Goal: Information Seeking & Learning: Learn about a topic

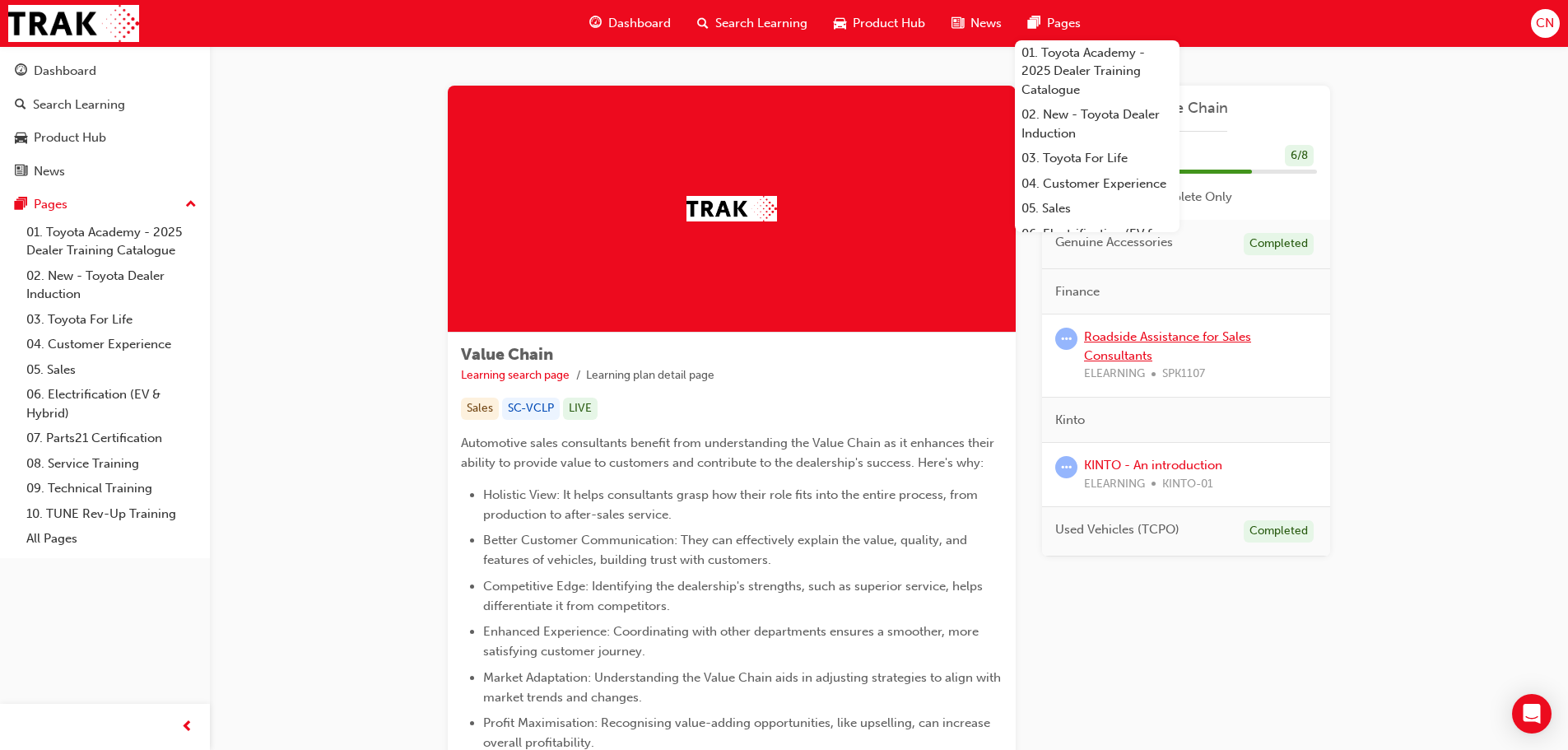
click at [1109, 339] on link "Roadside Assistance for Sales Consultants" at bounding box center [1167, 346] width 167 height 34
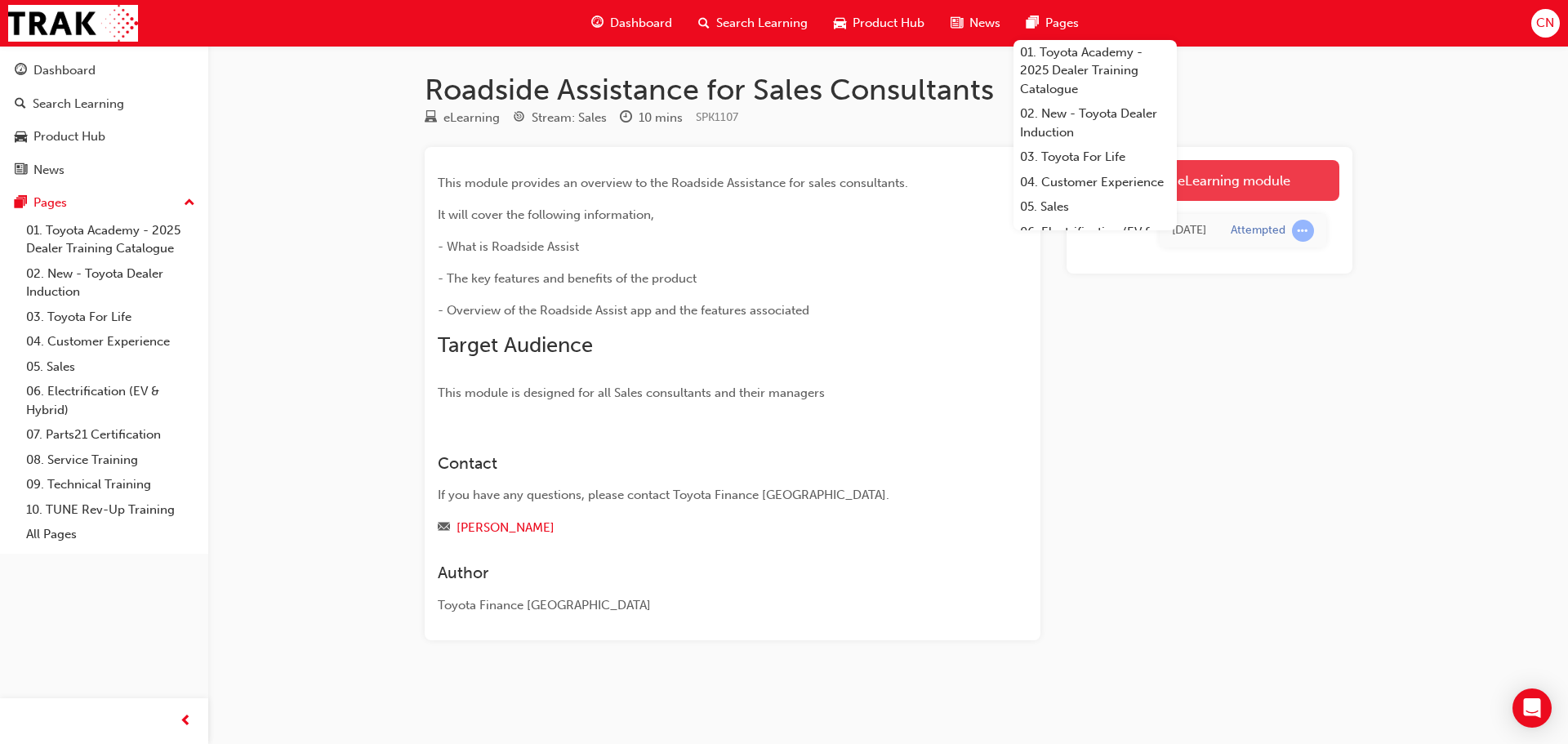
click at [1205, 183] on link "Launch eLearning module" at bounding box center [1209, 181] width 259 height 41
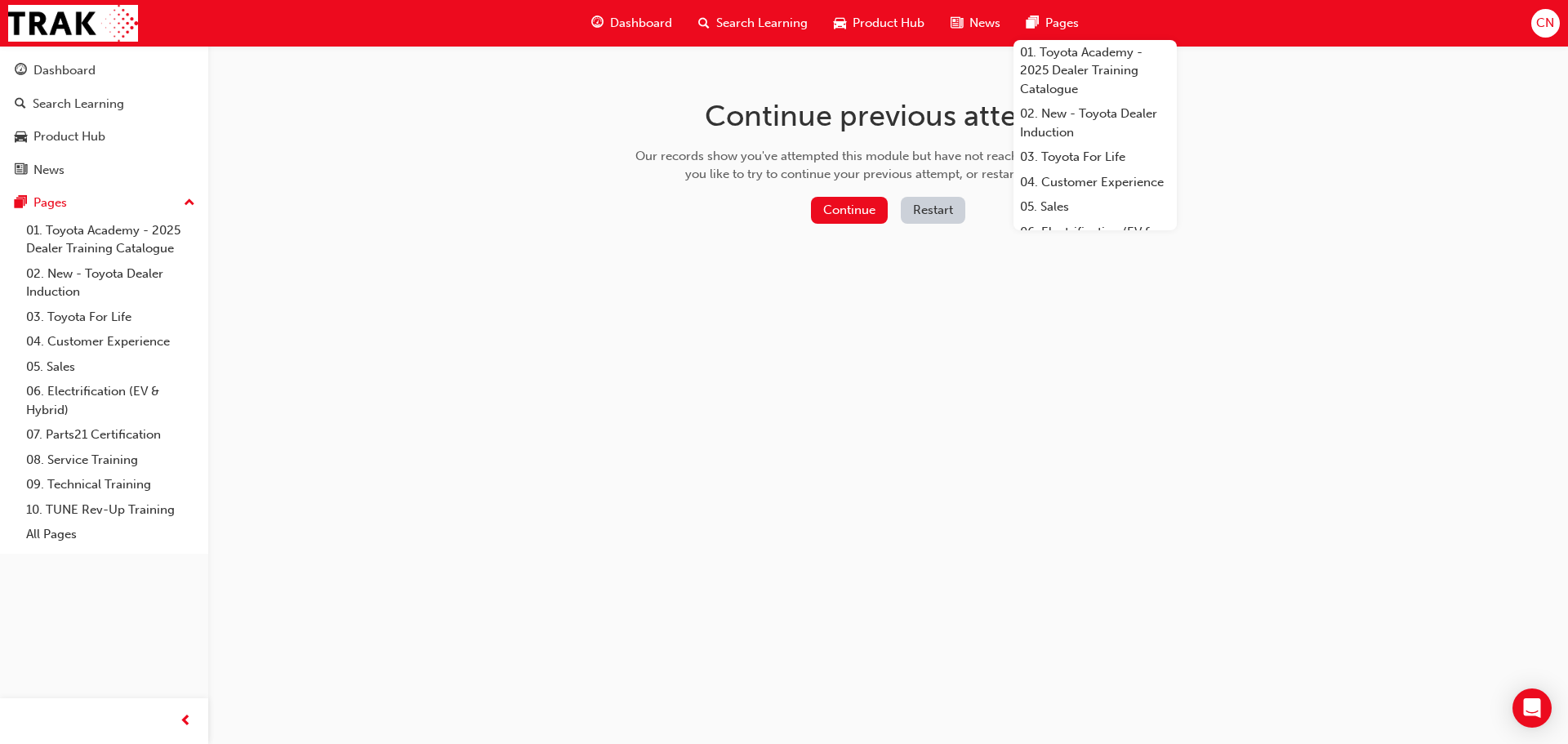
click at [1069, 24] on span "Pages" at bounding box center [1062, 24] width 34 height 18
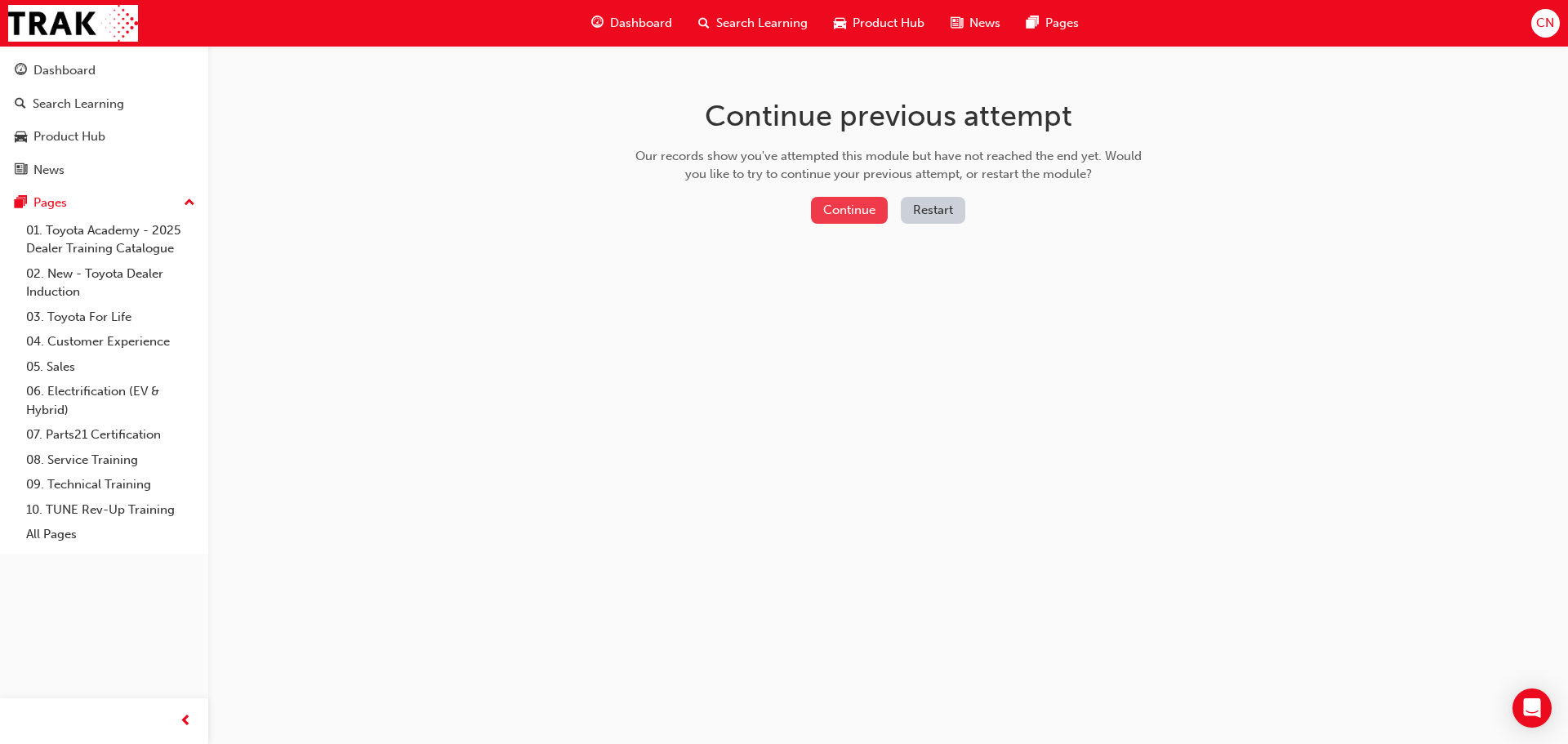
click at [849, 207] on button "Continue" at bounding box center [849, 210] width 76 height 27
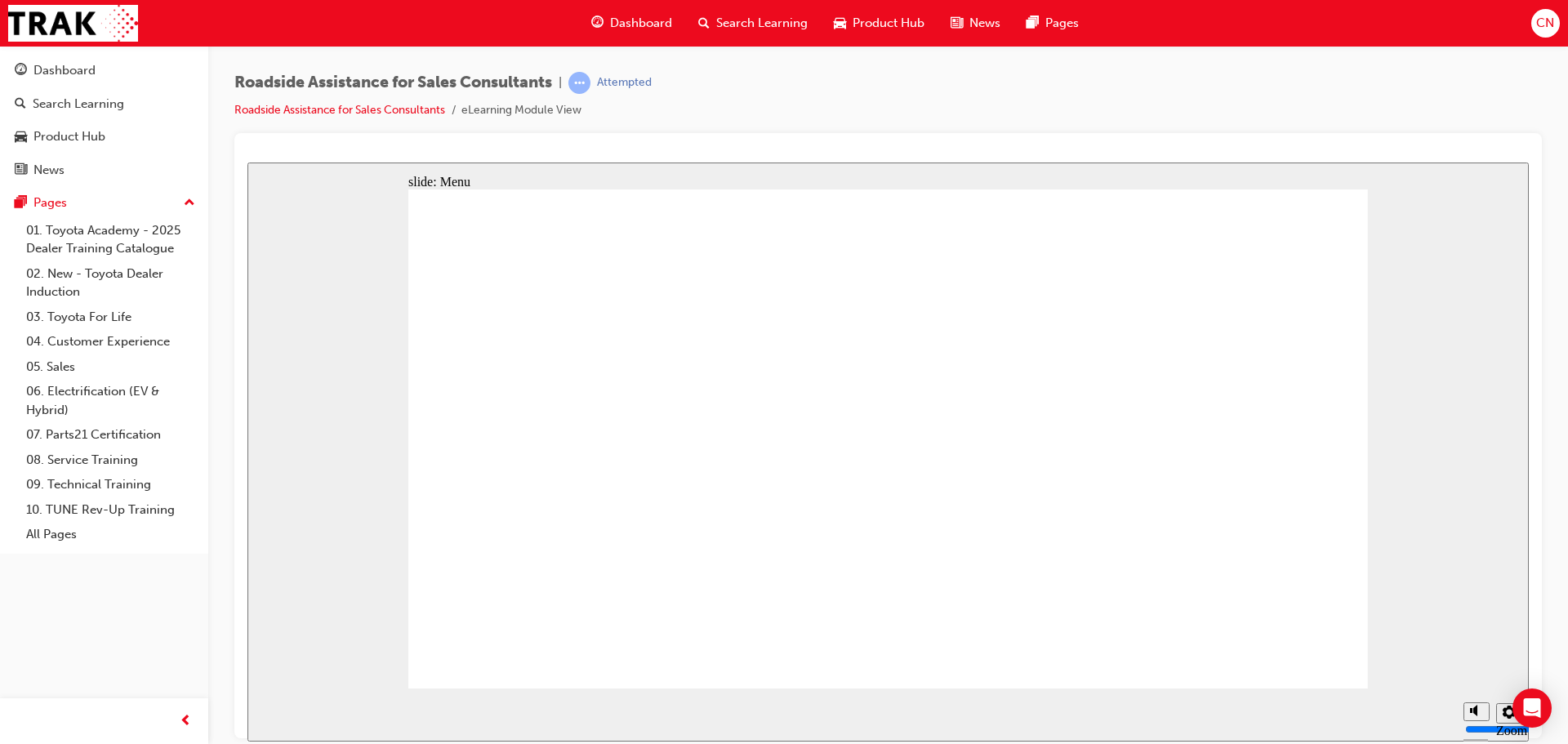
type input "4000"
